Goal: Find specific page/section: Find specific page/section

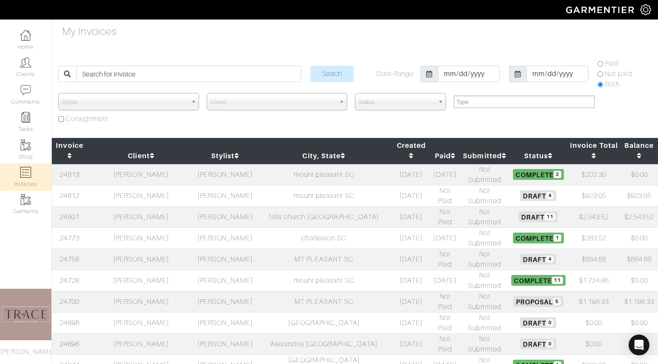
select select
click at [141, 206] on td "[PERSON_NAME]" at bounding box center [141, 216] width 108 height 21
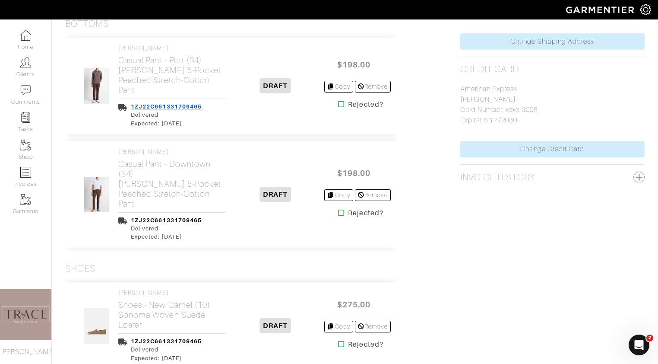
scroll to position [700, 0]
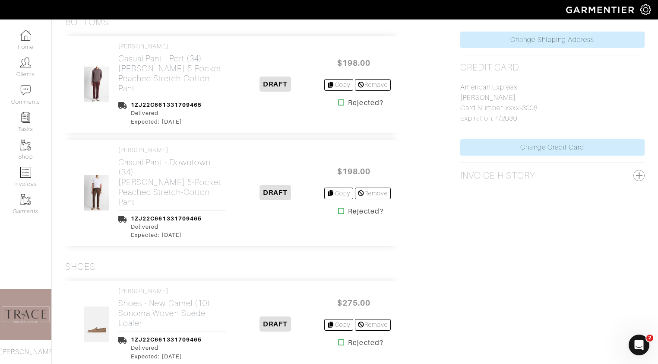
click at [95, 196] on img at bounding box center [97, 192] width 26 height 36
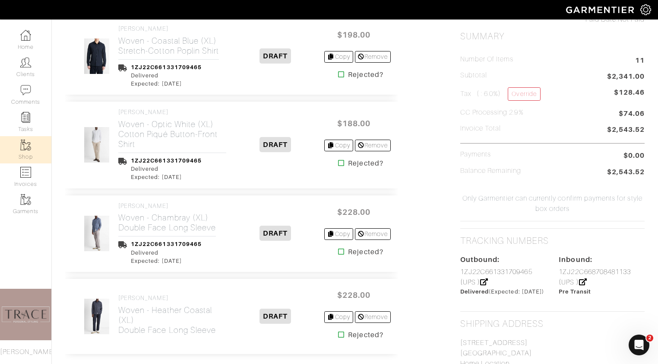
scroll to position [407, 0]
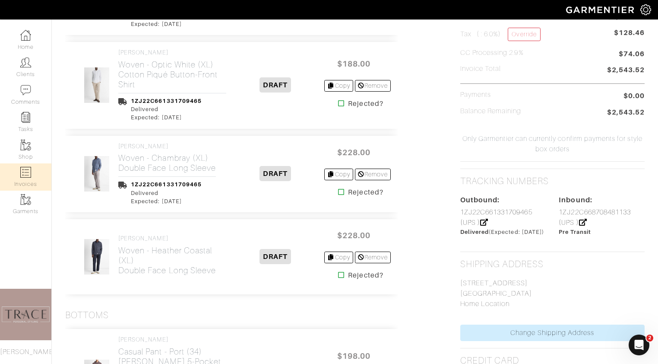
click at [31, 177] on link "Invoices" at bounding box center [25, 176] width 51 height 27
select select
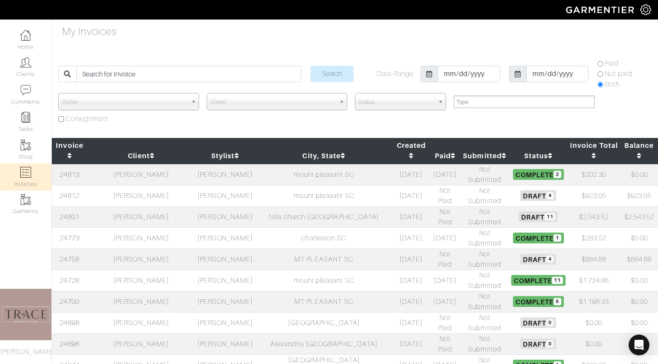
click at [145, 206] on td "[PERSON_NAME]" at bounding box center [141, 216] width 108 height 21
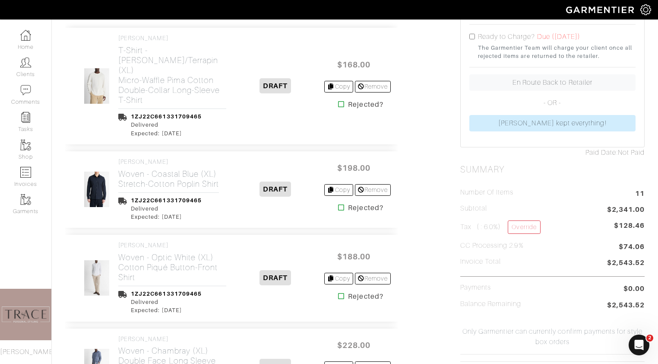
scroll to position [243, 0]
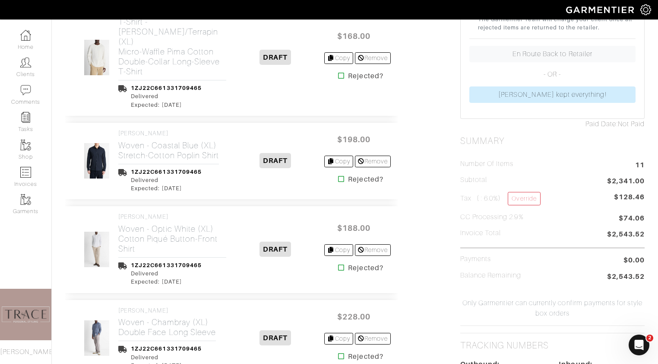
click at [100, 63] on img at bounding box center [97, 57] width 26 height 36
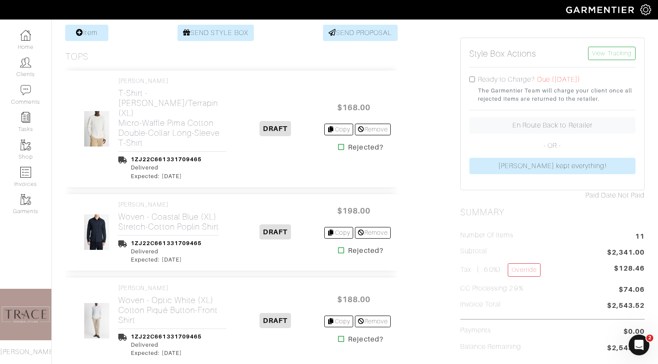
scroll to position [0, 0]
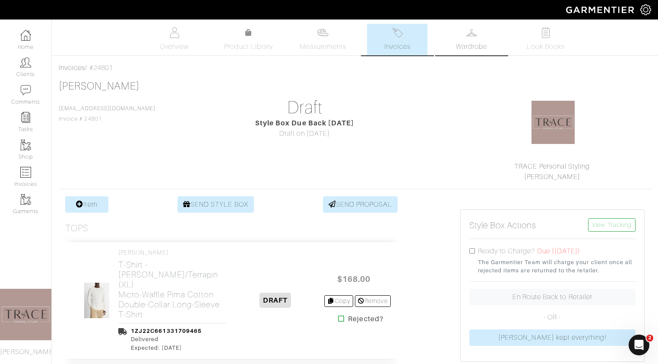
click at [469, 44] on span "Wardrobe" at bounding box center [471, 46] width 31 height 10
